Goal: Information Seeking & Learning: Learn about a topic

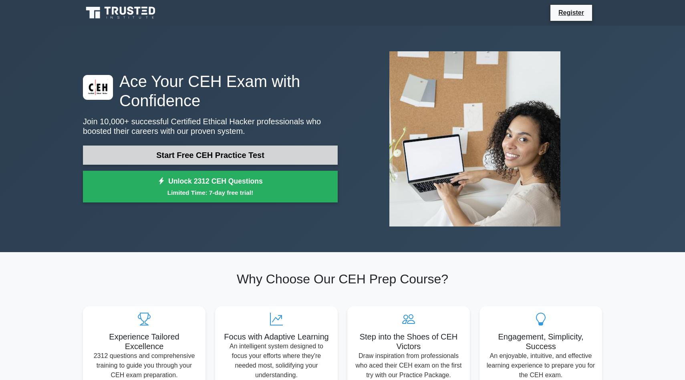
click at [241, 157] on link "Start Free CEH Practice Test" at bounding box center [210, 154] width 255 height 19
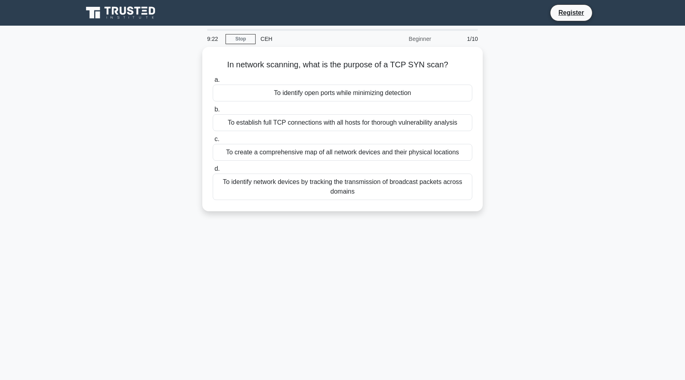
drag, startPoint x: 207, startPoint y: 56, endPoint x: 478, endPoint y: 204, distance: 308.8
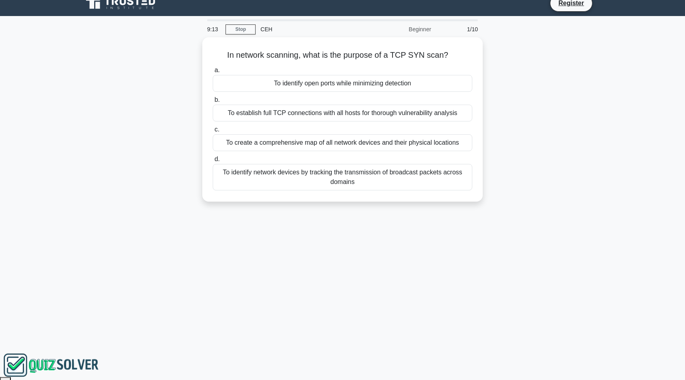
scroll to position [2, 0]
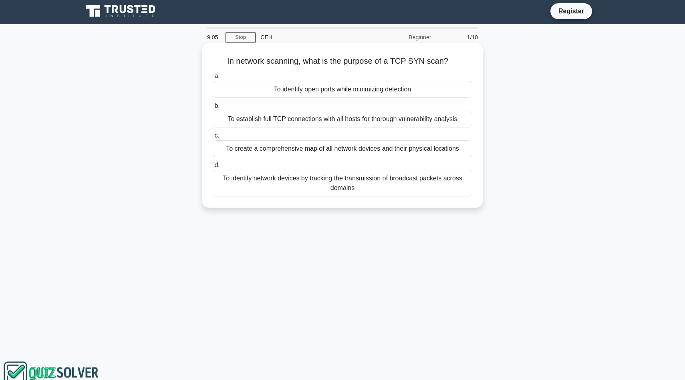
click at [345, 86] on div "To identify open ports while minimizing detection" at bounding box center [343, 89] width 260 height 17
click at [213, 79] on input "a. To identify open ports while minimizing detection" at bounding box center [213, 76] width 0 height 5
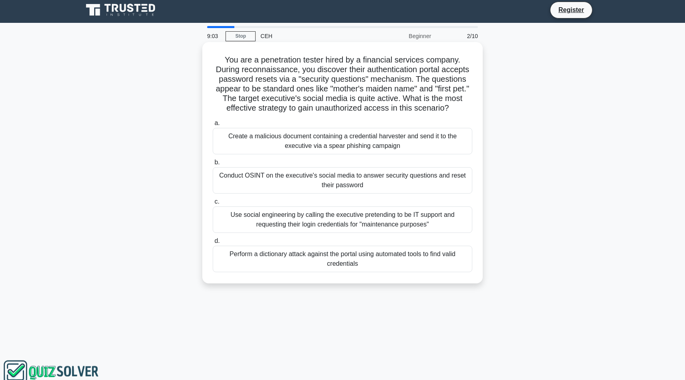
scroll to position [0, 0]
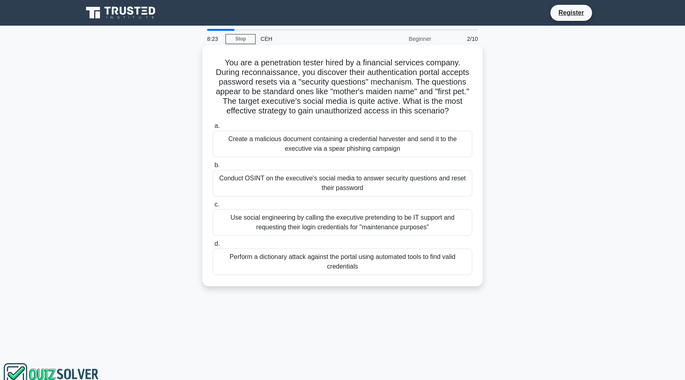
click at [378, 180] on div "Conduct OSINT on the executive's social media to answer security questions and …" at bounding box center [343, 183] width 260 height 26
click at [213, 168] on input "b. Conduct OSINT on the executive's social media to answer security questions a…" at bounding box center [213, 165] width 0 height 5
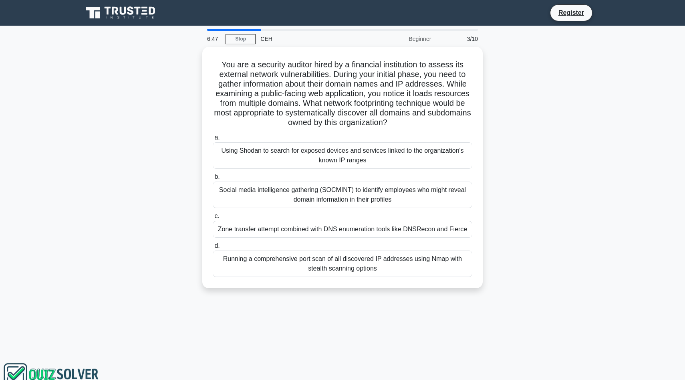
drag, startPoint x: 216, startPoint y: 55, endPoint x: 474, endPoint y: 282, distance: 343.9
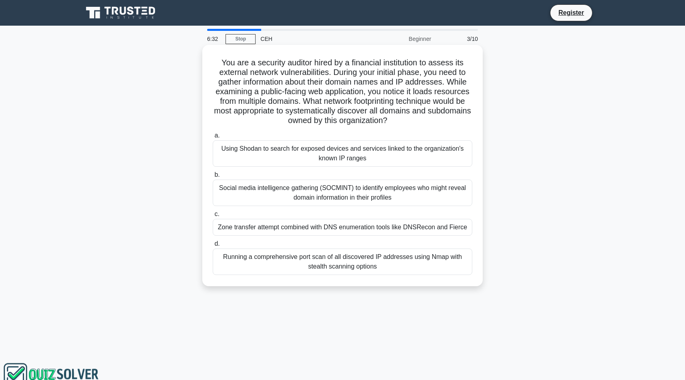
click at [354, 229] on div "Zone transfer attempt combined with DNS enumeration tools like DNSRecon and Fie…" at bounding box center [343, 227] width 260 height 17
click at [213, 217] on input "c. Zone transfer attempt combined with DNS enumeration tools like DNSRecon and …" at bounding box center [213, 214] width 0 height 5
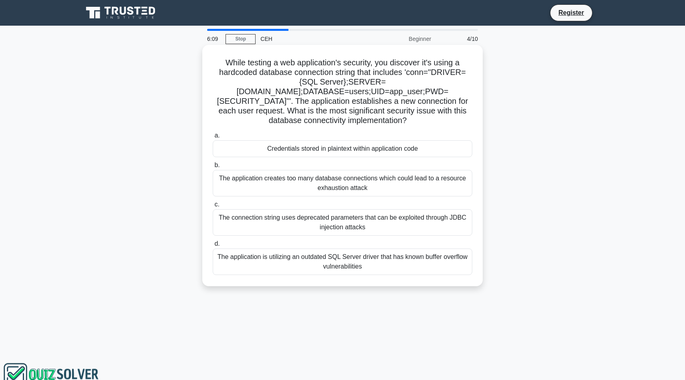
click at [393, 140] on div "Credentials stored in plaintext within application code" at bounding box center [343, 148] width 260 height 17
click at [213, 133] on input "a. Credentials stored in plaintext within application code" at bounding box center [213, 135] width 0 height 5
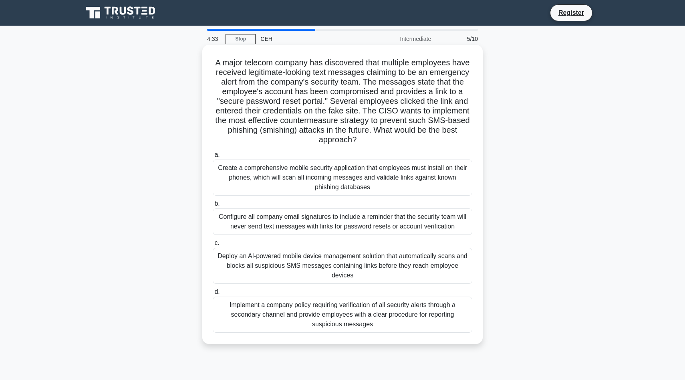
click at [402, 307] on div "Implement a company policy requiring verification of all security alerts throug…" at bounding box center [343, 315] width 260 height 36
click at [213, 295] on input "d. Implement a company policy requiring verification of all security alerts thr…" at bounding box center [213, 291] width 0 height 5
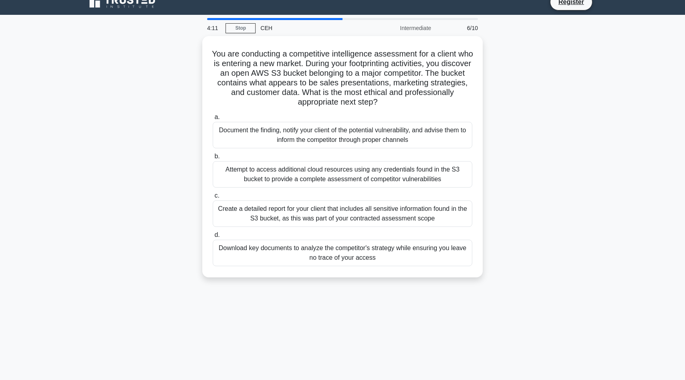
scroll to position [10, 0]
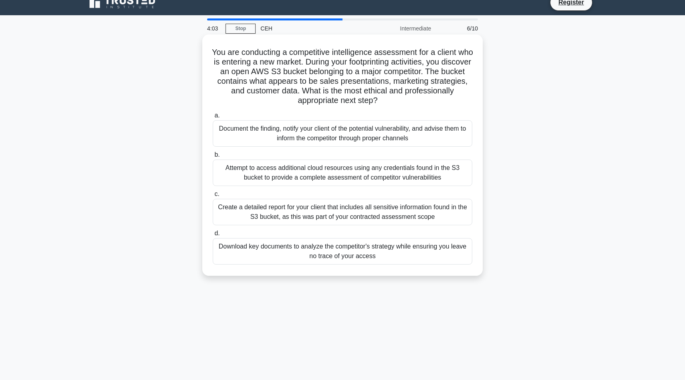
click at [360, 135] on div "Document the finding, notify your client of the potential vulnerability, and ad…" at bounding box center [343, 133] width 260 height 26
click at [213, 118] on input "a. Document the finding, notify your client of the potential vulnerability, and…" at bounding box center [213, 115] width 0 height 5
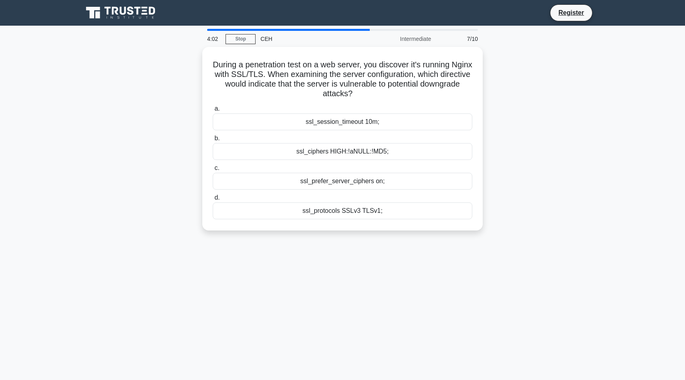
scroll to position [0, 0]
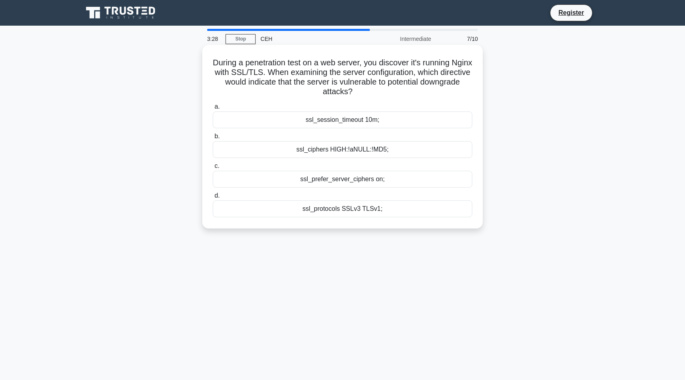
click at [412, 117] on div "ssl_session_timeout 10m;" at bounding box center [343, 119] width 260 height 17
click at [213, 109] on input "a. ssl_session_timeout 10m;" at bounding box center [213, 106] width 0 height 5
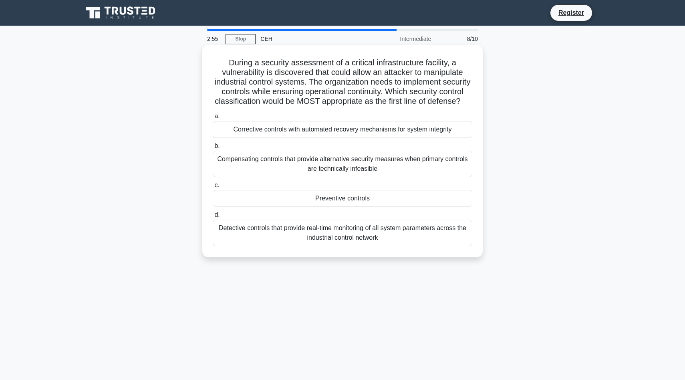
click at [375, 201] on div "Preventive controls" at bounding box center [343, 198] width 260 height 17
click at [213, 188] on input "c. Preventive controls" at bounding box center [213, 185] width 0 height 5
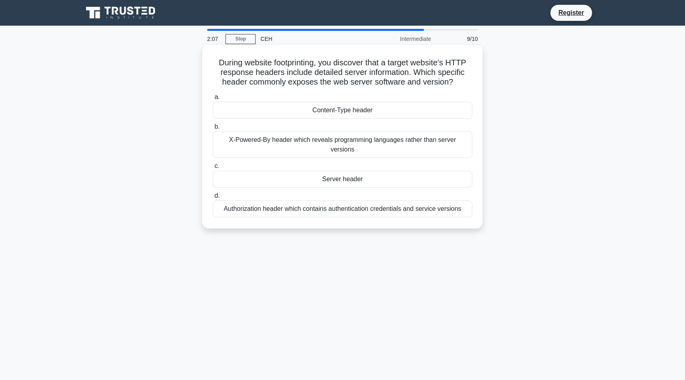
click at [353, 112] on div "Content-Type header" at bounding box center [343, 110] width 260 height 17
click at [213, 100] on input "a. Content-Type header" at bounding box center [213, 97] width 0 height 5
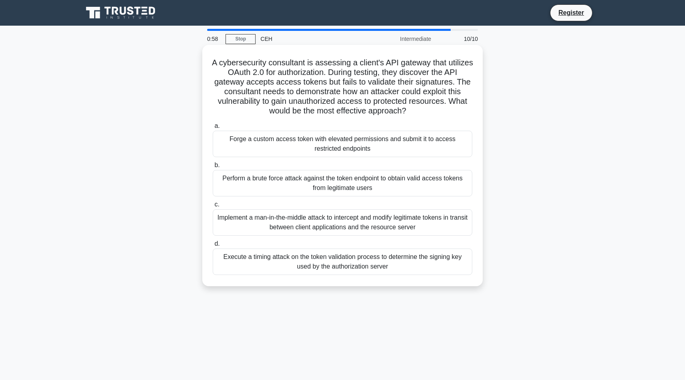
click at [453, 220] on div "Implement a man-in-the-middle attack to intercept and modify legitimate tokens …" at bounding box center [343, 222] width 260 height 26
click at [213, 207] on input "c. Implement a man-in-the-middle attack to intercept and modify legitimate toke…" at bounding box center [213, 204] width 0 height 5
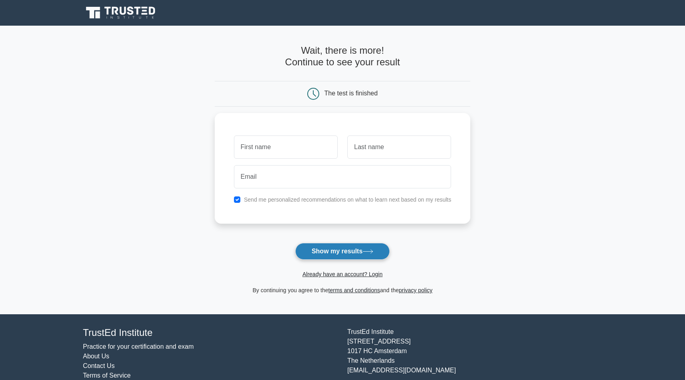
drag, startPoint x: 0, startPoint y: 0, endPoint x: 325, endPoint y: 252, distance: 411.1
click at [325, 252] on form "Wait, there is more! Continue to see your result The test is finished and the" at bounding box center [343, 170] width 256 height 250
click at [325, 252] on button "Show my results" at bounding box center [342, 251] width 95 height 17
